Goal: Task Accomplishment & Management: Manage account settings

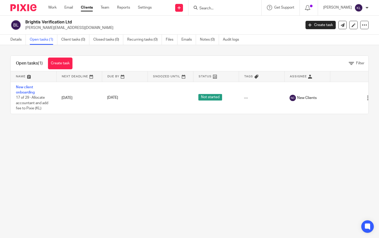
click at [217, 9] on input "Search" at bounding box center [222, 8] width 47 height 5
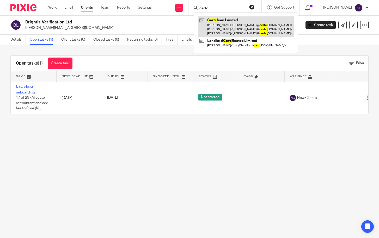
type input "certc"
click at [226, 21] on link at bounding box center [246, 26] width 96 height 21
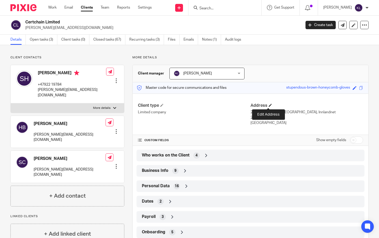
click at [269, 104] on span at bounding box center [270, 105] width 3 height 3
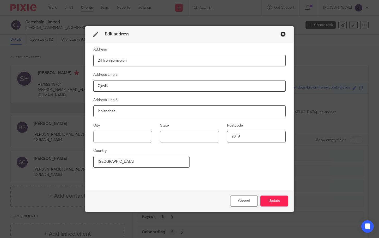
drag, startPoint x: 137, startPoint y: 60, endPoint x: 62, endPoint y: 58, distance: 74.9
click at [62, 58] on div "Edit address Address 24 Tronhjemveien Address Line 2 Gjovik Address Line 3 Innl…" at bounding box center [189, 119] width 379 height 238
type input "270 Petershill Road, Glasgow, G21 4AY,"
drag, startPoint x: 110, startPoint y: 83, endPoint x: 75, endPoint y: 82, distance: 34.4
click at [75, 82] on div "Edit address Address 270 Petershill Road, Glasgow, G21 4AY, Address Line 2 Gjov…" at bounding box center [189, 119] width 379 height 238
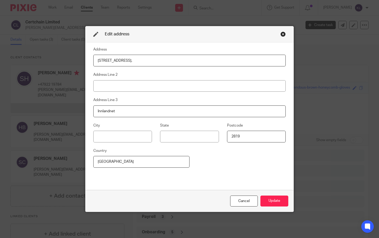
drag, startPoint x: 135, startPoint y: 107, endPoint x: 37, endPoint y: 109, distance: 98.4
click at [37, 109] on div "Edit address Address 270 Petershill Road, Glasgow, G21 4AY, Address Line 2 Addr…" at bounding box center [189, 119] width 379 height 238
drag, startPoint x: 254, startPoint y: 134, endPoint x: 149, endPoint y: 127, distance: 104.6
click at [149, 127] on div "City State Postcode 2819" at bounding box center [185, 135] width 201 height 25
drag, startPoint x: 112, startPoint y: 160, endPoint x: 71, endPoint y: 158, distance: 41.0
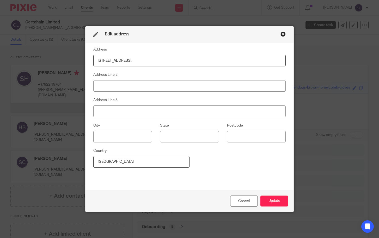
click at [74, 158] on div "Edit address Address 270 Petershill Road, Glasgow, G21 4AY, Address Line 2 Addr…" at bounding box center [189, 119] width 379 height 238
type input "Scotland"
click at [270, 201] on button "Update" at bounding box center [275, 201] width 28 height 11
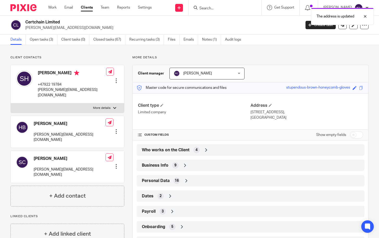
click at [200, 165] on div "Business Info 9" at bounding box center [251, 165] width 220 height 9
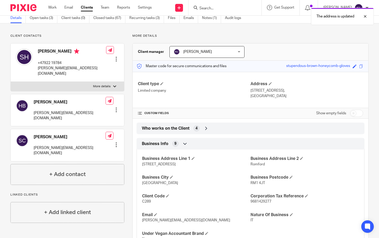
scroll to position [26, 0]
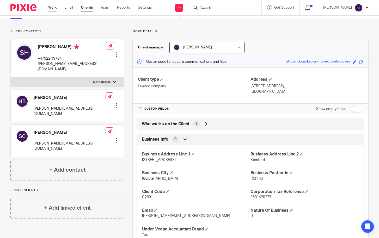
click at [52, 7] on link "Work" at bounding box center [52, 7] width 8 height 5
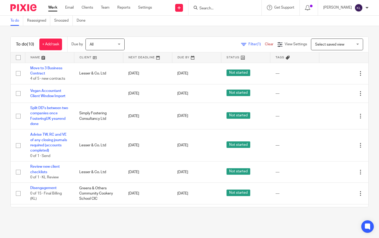
click at [264, 218] on div "To do (10) + Add task Due by All All Today Tomorrow This week Next week This mo…" at bounding box center [189, 122] width 379 height 192
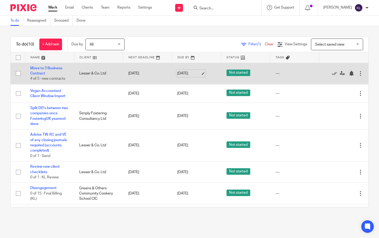
click at [177, 73] on link "22 Aug 2025" at bounding box center [188, 73] width 23 height 5
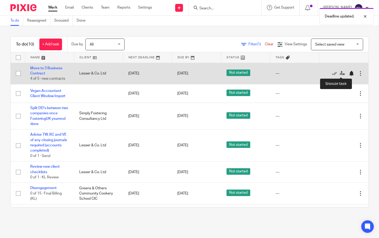
click at [349, 71] on div at bounding box center [351, 73] width 5 height 5
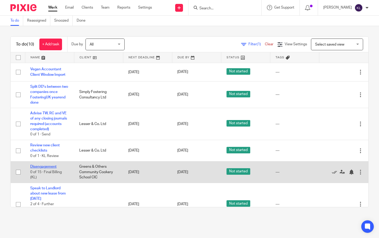
click at [34, 167] on link "Disengagement" at bounding box center [43, 167] width 26 height 4
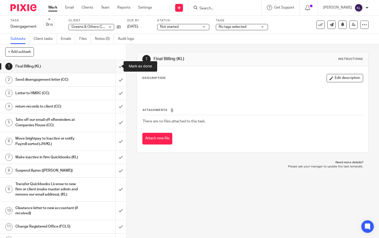
click at [114, 67] on input "submit" at bounding box center [63, 66] width 126 height 13
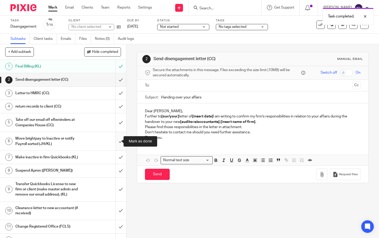
click at [116, 139] on input "submit" at bounding box center [63, 141] width 126 height 19
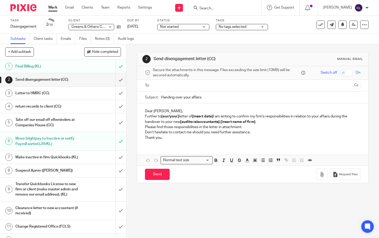
click at [177, 48] on div "2 Send disengagement letter (CC) Manual email Secure the attachments in this me…" at bounding box center [253, 117] width 232 height 147
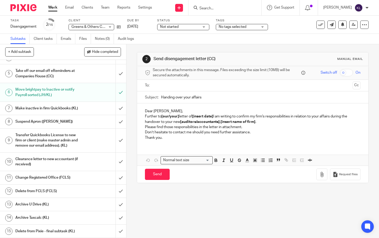
scroll to position [65, 0]
click at [113, 115] on input "submit" at bounding box center [63, 121] width 126 height 13
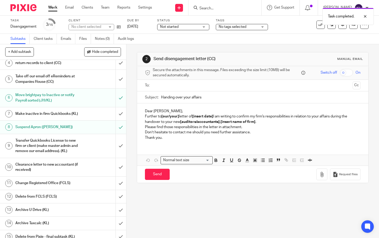
scroll to position [52, 0]
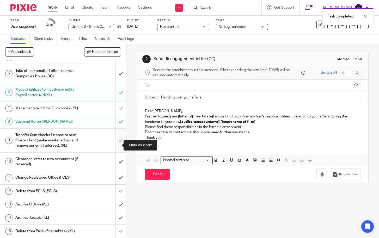
click at [116, 146] on input "submit" at bounding box center [63, 141] width 126 height 24
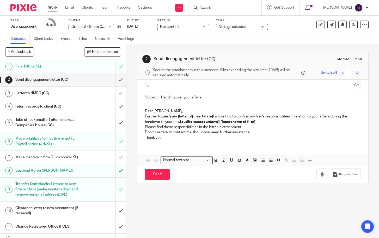
click at [53, 7] on link "Work" at bounding box center [52, 7] width 9 height 5
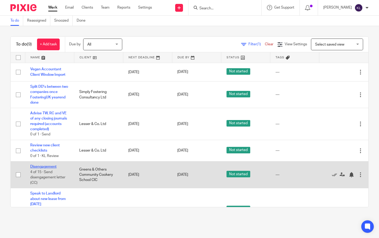
click at [36, 166] on link "Disengagement" at bounding box center [43, 167] width 26 height 4
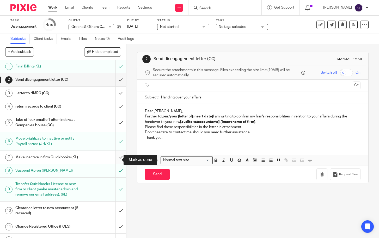
click at [112, 161] on input "submit" at bounding box center [63, 157] width 126 height 13
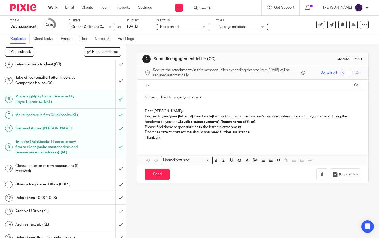
scroll to position [65, 0]
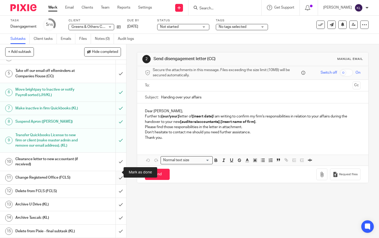
click at [115, 171] on input "submit" at bounding box center [63, 177] width 126 height 13
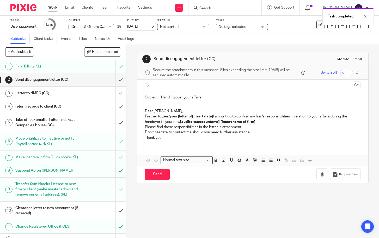
click at [139, 29] on link "22 Aug 2025" at bounding box center [138, 26] width 23 height 5
click at [137, 27] on link "28 Aug 2025" at bounding box center [138, 26] width 23 height 5
click at [365, 33] on div at bounding box center [361, 36] width 14 height 6
click at [366, 15] on div at bounding box center [361, 16] width 14 height 6
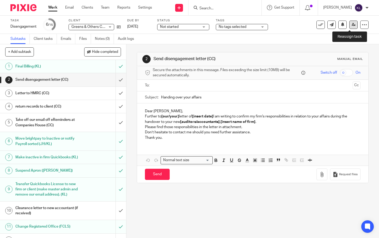
click at [350, 21] on link at bounding box center [354, 25] width 8 height 8
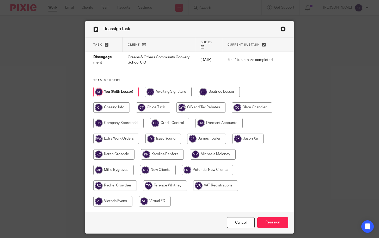
click at [256, 103] on input "radio" at bounding box center [252, 108] width 40 height 10
radio input "true"
click at [265, 221] on input "Reassign" at bounding box center [272, 223] width 31 height 11
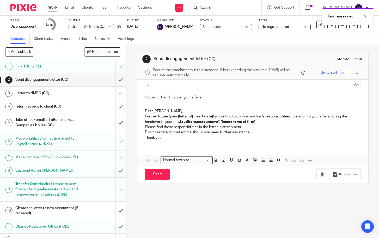
click at [53, 7] on link "Work" at bounding box center [52, 7] width 9 height 5
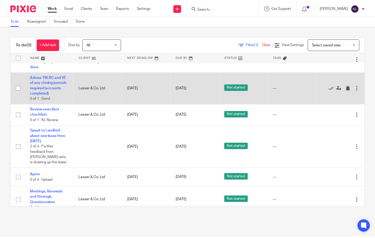
scroll to position [26, 0]
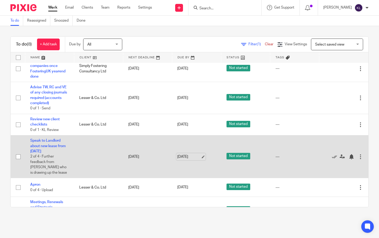
click at [185, 160] on link "[DATE]" at bounding box center [188, 156] width 23 height 5
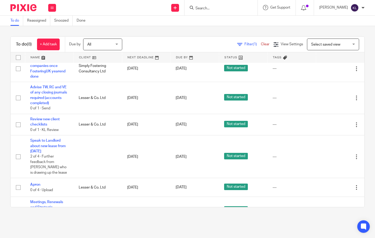
scroll to position [0, 0]
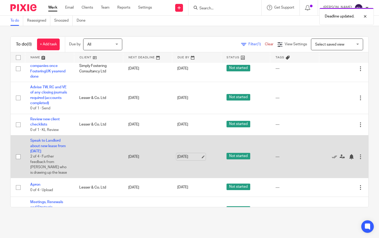
click at [183, 157] on link "19 Sep 2025" at bounding box center [188, 156] width 23 height 5
click at [349, 158] on div at bounding box center [351, 156] width 5 height 5
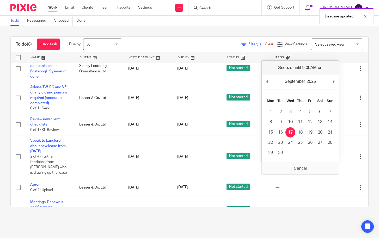
scroll to position [21, 0]
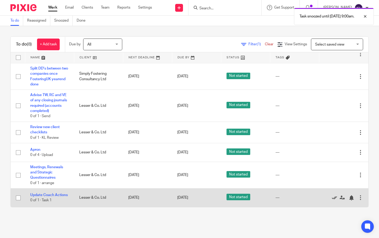
click at [332, 197] on icon at bounding box center [334, 198] width 5 height 5
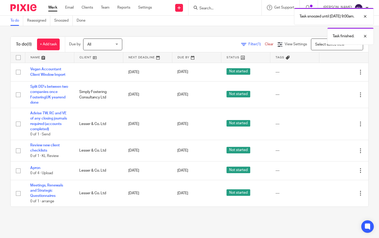
scroll to position [0, 0]
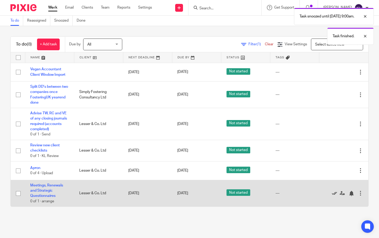
click at [332, 195] on icon at bounding box center [334, 193] width 5 height 5
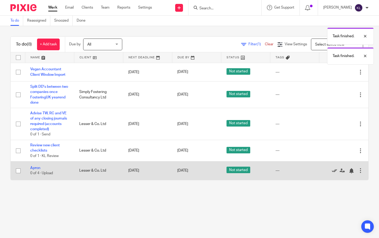
click at [332, 171] on icon at bounding box center [334, 171] width 5 height 5
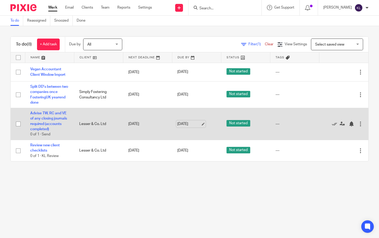
click at [184, 125] on link "[DATE]" at bounding box center [188, 124] width 23 height 5
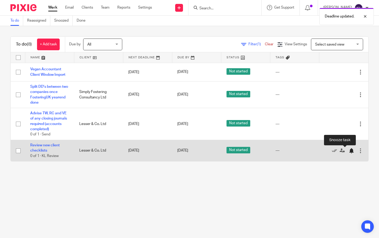
click at [349, 152] on div at bounding box center [351, 150] width 5 height 5
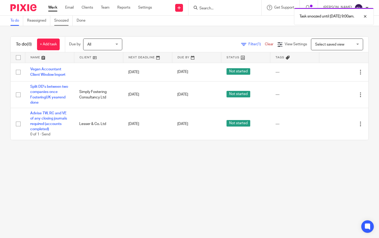
click at [65, 19] on link "Snoozed" at bounding box center [63, 21] width 19 height 10
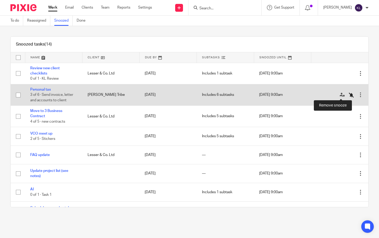
click at [349, 94] on icon at bounding box center [351, 95] width 5 height 5
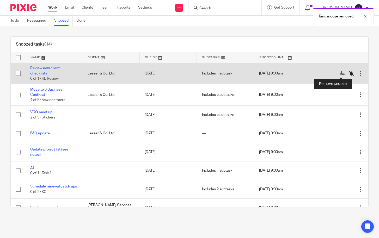
click at [349, 73] on icon at bounding box center [351, 73] width 5 height 5
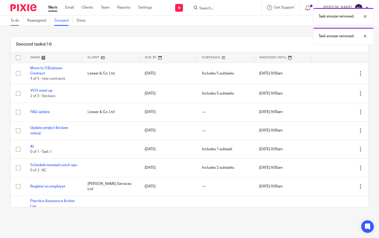
click at [18, 21] on link "To do" at bounding box center [16, 21] width 13 height 10
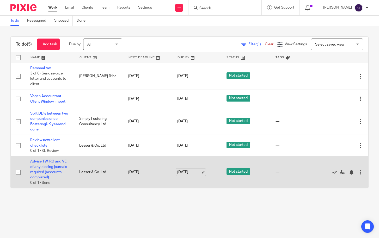
click at [185, 171] on link "[DATE]" at bounding box center [188, 172] width 23 height 5
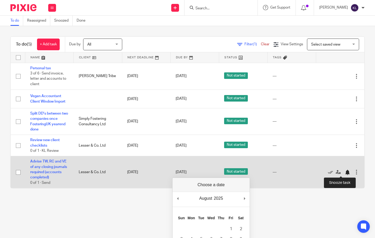
click at [345, 171] on div at bounding box center [347, 172] width 5 height 5
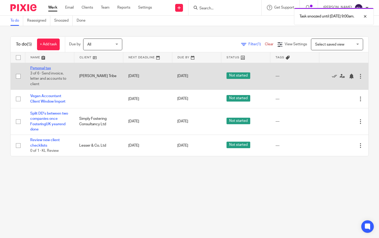
click at [44, 68] on link "Personal tax" at bounding box center [40, 69] width 21 height 4
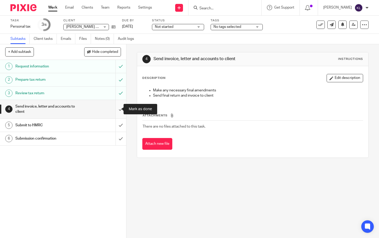
click at [117, 111] on input "submit" at bounding box center [63, 109] width 126 height 19
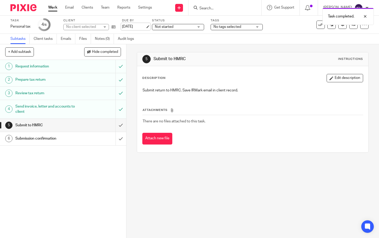
click at [129, 27] on link "[DATE]" at bounding box center [133, 26] width 23 height 5
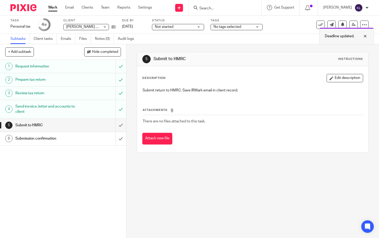
click at [366, 38] on div at bounding box center [361, 36] width 14 height 6
click at [352, 24] on icon at bounding box center [354, 25] width 4 height 4
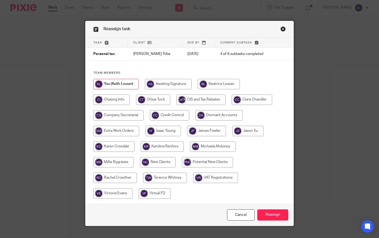
click at [173, 86] on input "radio" at bounding box center [168, 84] width 47 height 10
radio input "true"
click at [276, 213] on input "Reassign" at bounding box center [272, 215] width 31 height 11
